Goal: Task Accomplishment & Management: Manage account settings

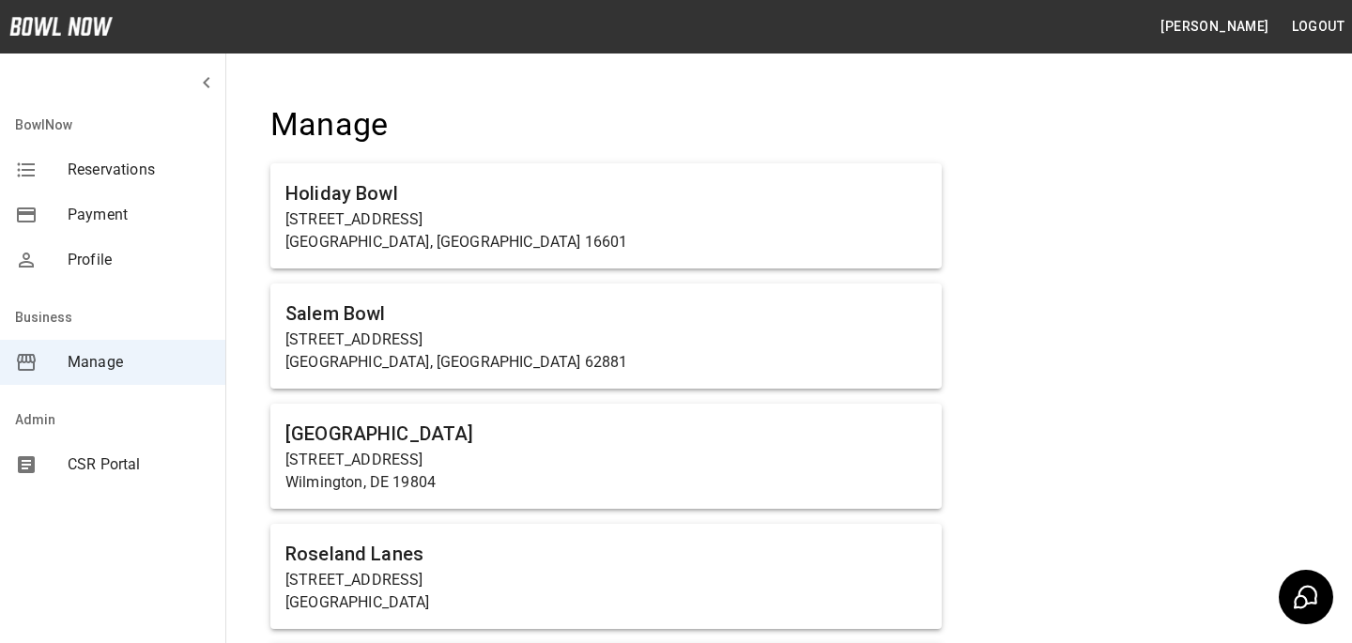
scroll to position [14050, 0]
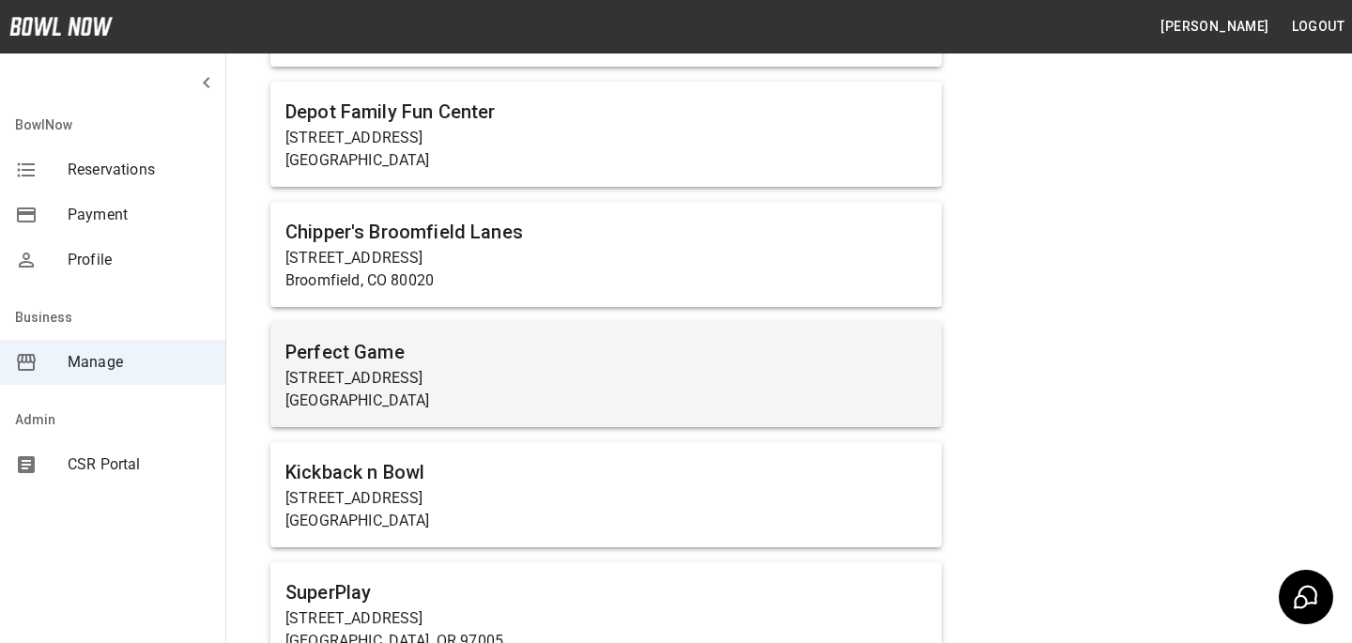
click at [475, 337] on h6 "Perfect Game" at bounding box center [605, 352] width 641 height 30
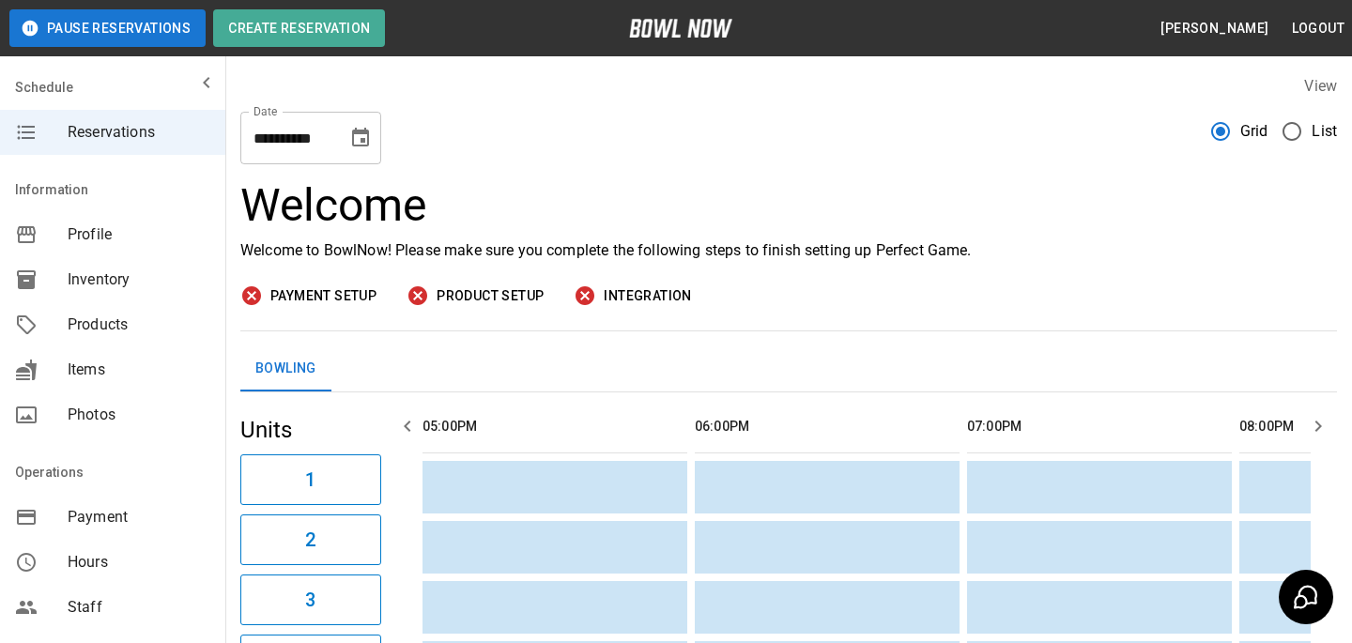
click at [120, 320] on span "Products" at bounding box center [139, 325] width 143 height 23
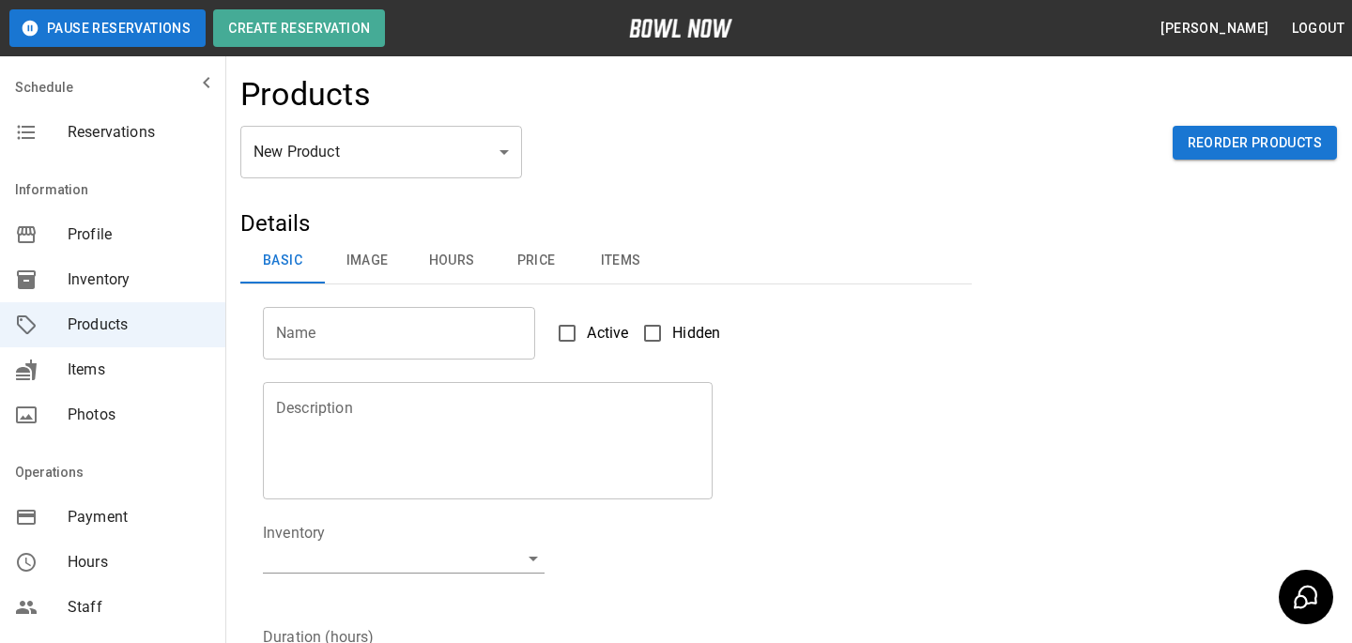
click at [409, 147] on body "Pause Reservations Create Reservation [PERSON_NAME] Logout Schedule Reservation…" at bounding box center [676, 605] width 1352 height 1210
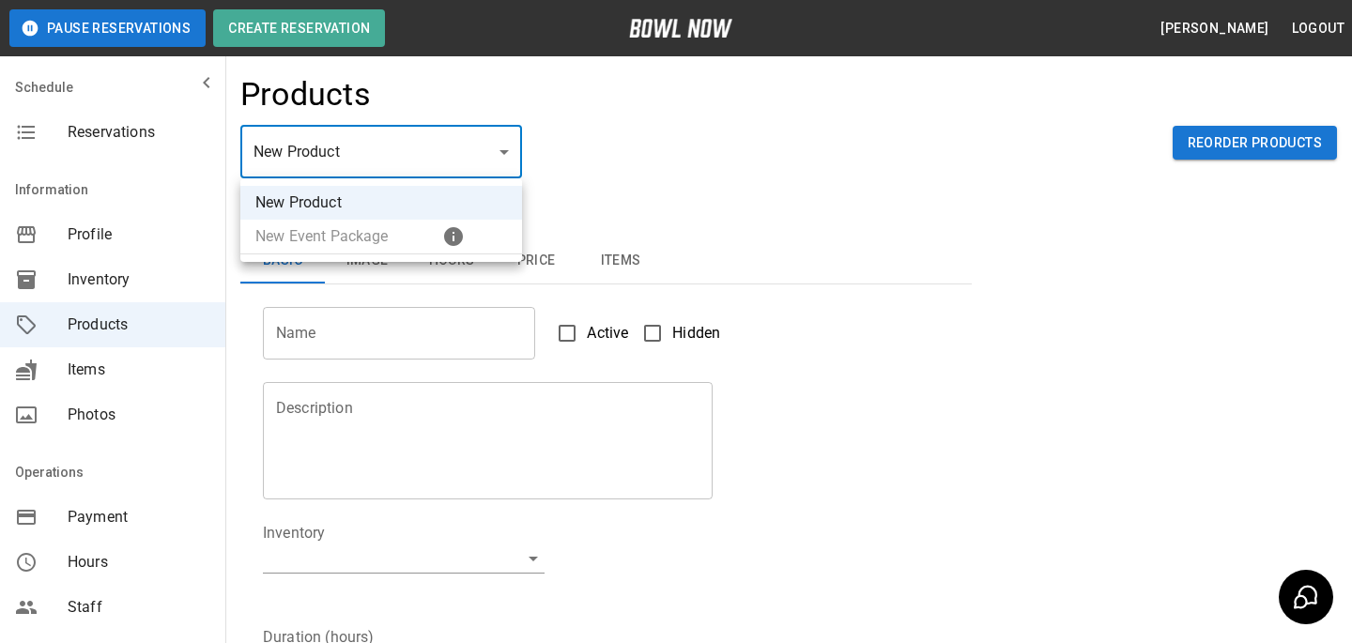
click at [615, 173] on div at bounding box center [676, 321] width 1352 height 643
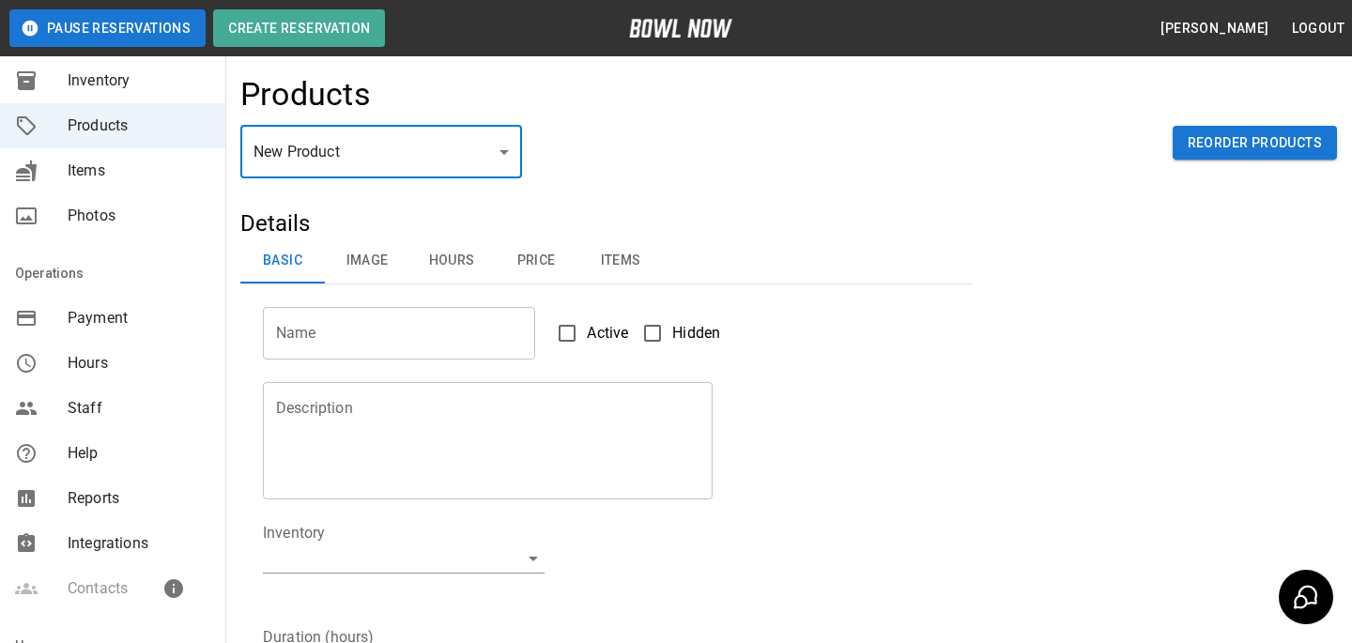
scroll to position [416, 0]
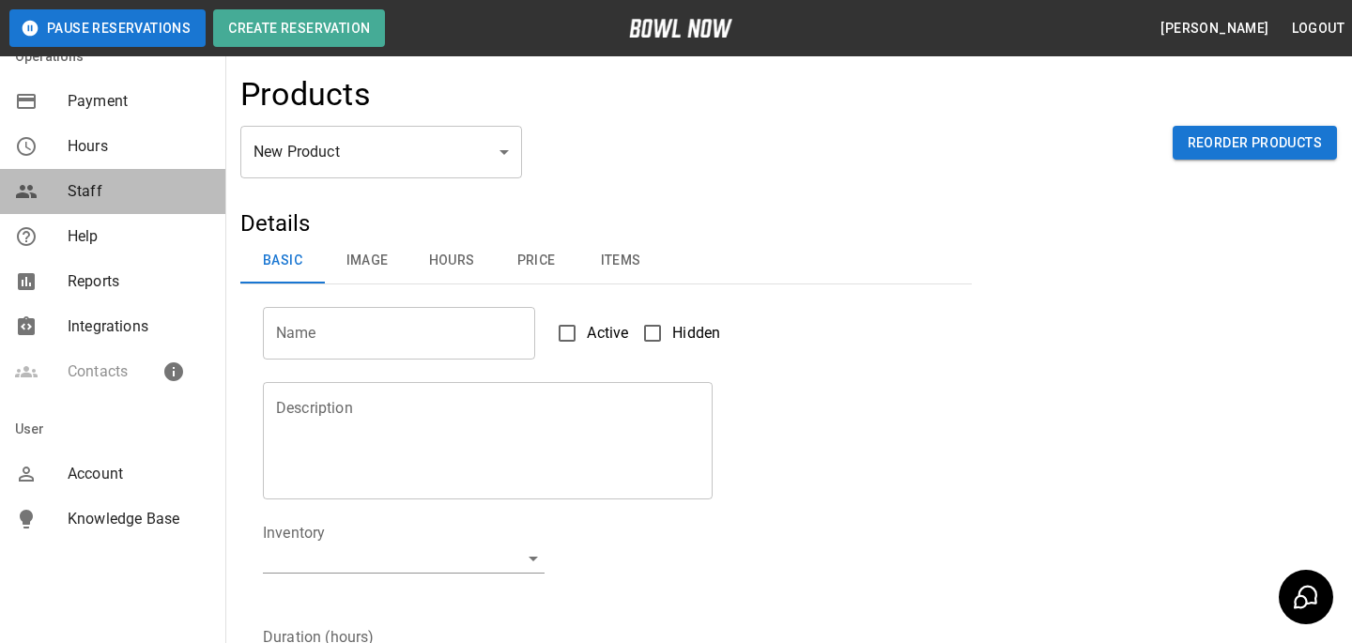
click at [164, 195] on span "Staff" at bounding box center [139, 191] width 143 height 23
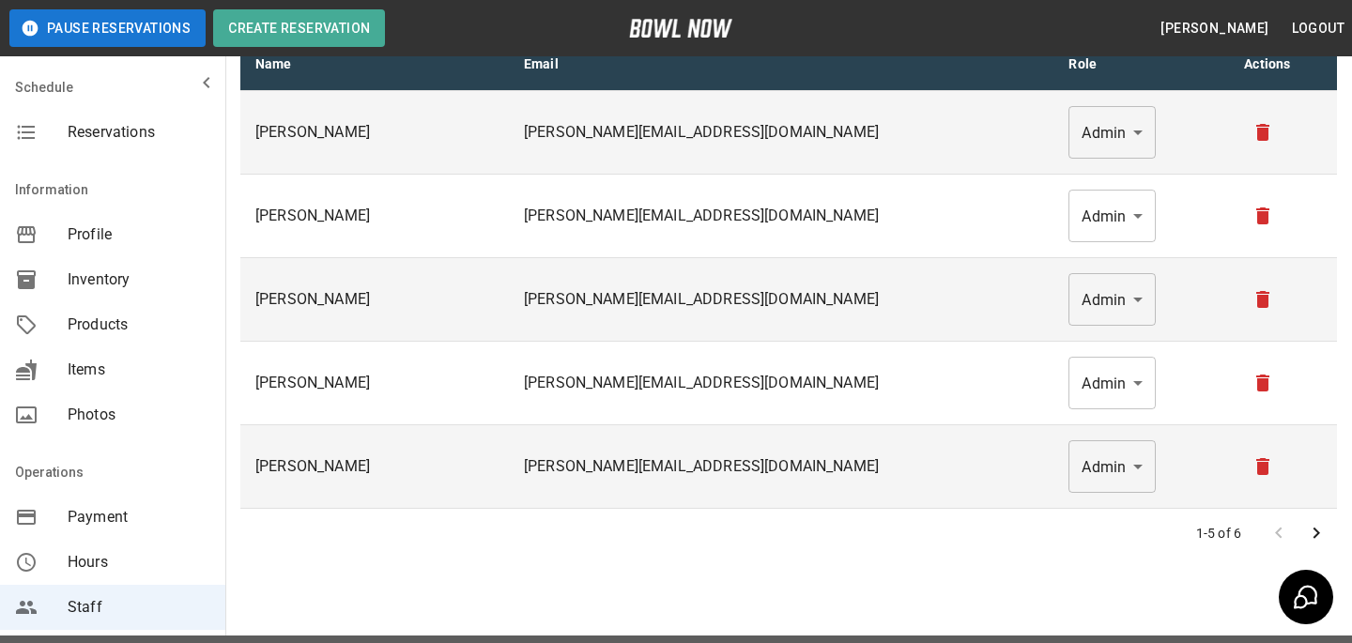
scroll to position [143, 0]
